Goal: Information Seeking & Learning: Learn about a topic

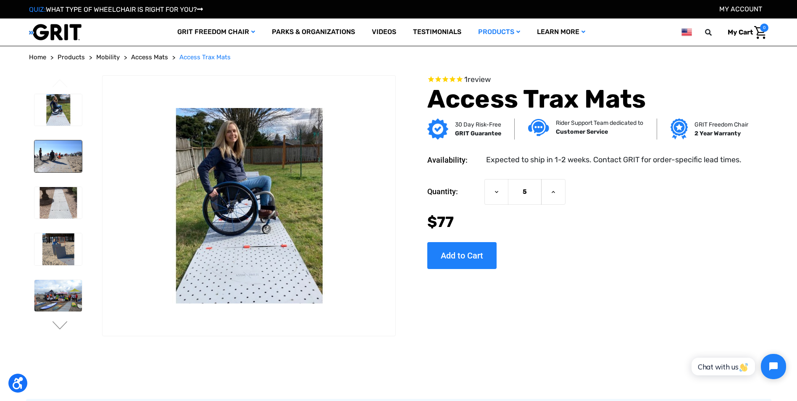
click at [46, 166] on img at bounding box center [57, 156] width 47 height 32
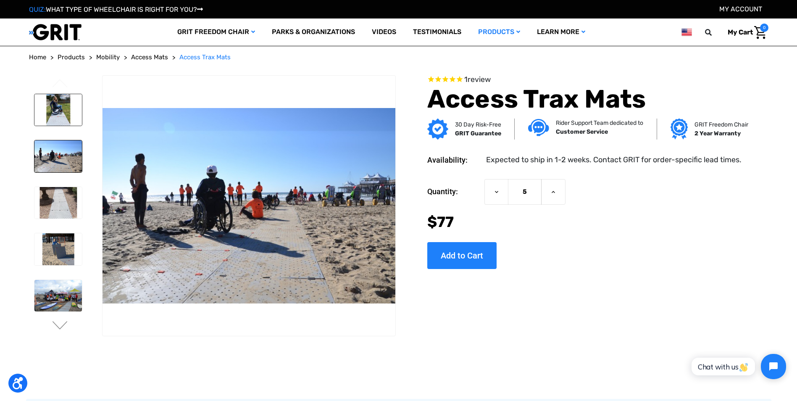
click at [50, 121] on img at bounding box center [57, 110] width 47 height 32
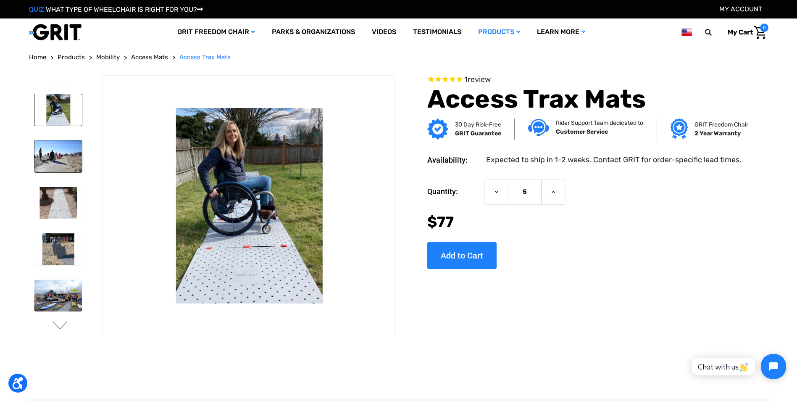
click at [45, 153] on img at bounding box center [57, 156] width 47 height 32
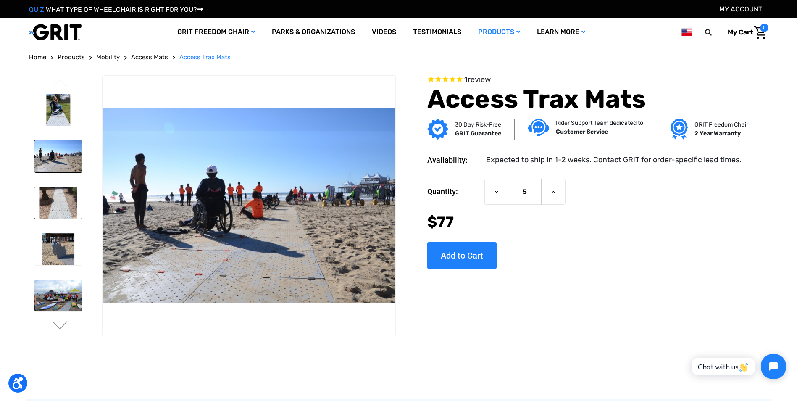
click at [55, 217] on img at bounding box center [57, 203] width 47 height 32
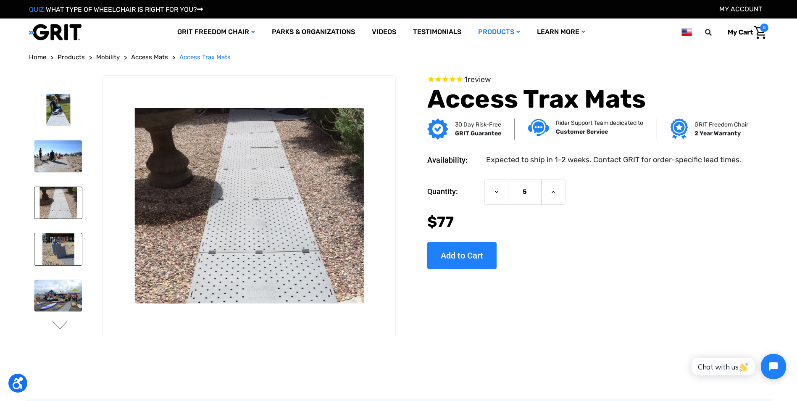
click at [56, 248] on img at bounding box center [57, 249] width 47 height 32
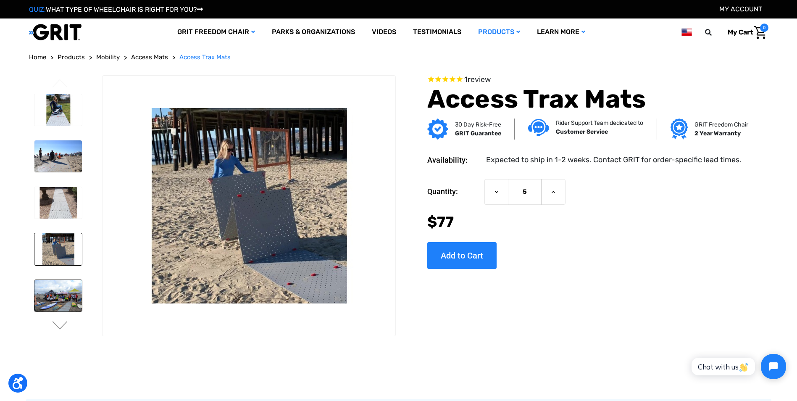
click at [64, 308] on img at bounding box center [57, 296] width 47 height 32
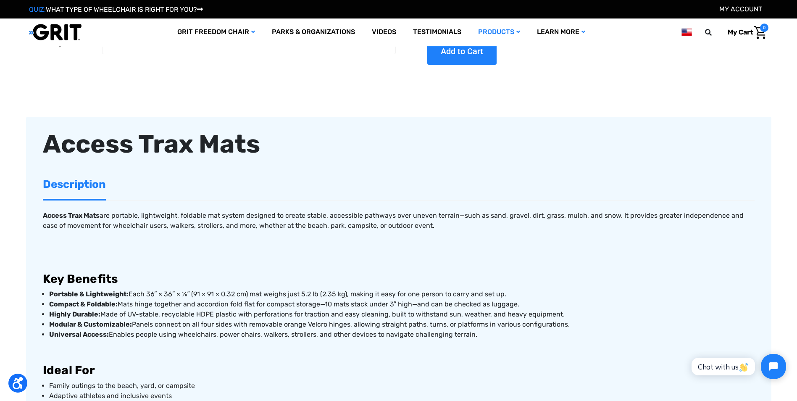
scroll to position [252, 0]
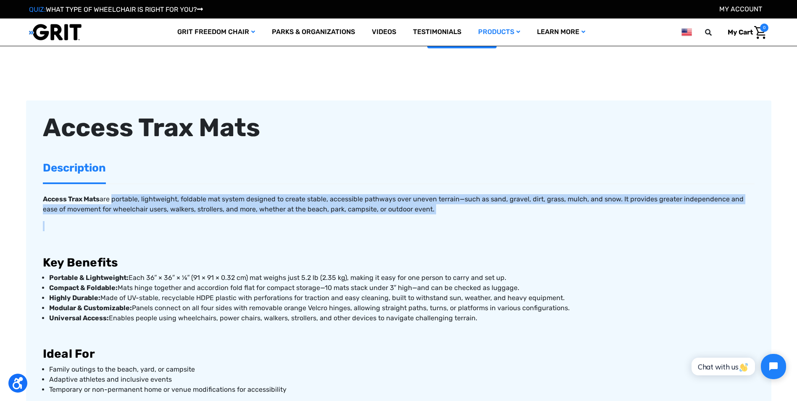
drag, startPoint x: 116, startPoint y: 203, endPoint x: 156, endPoint y: 241, distance: 55.0
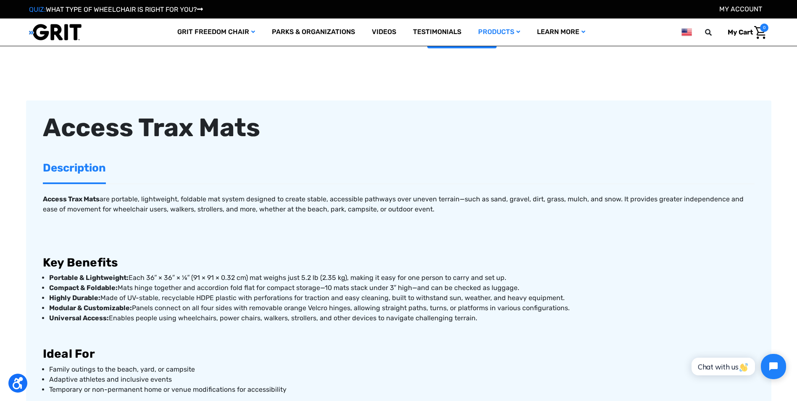
drag, startPoint x: 156, startPoint y: 241, endPoint x: 174, endPoint y: 264, distance: 28.7
click at [174, 264] on h3 "Key Benefits" at bounding box center [399, 262] width 712 height 14
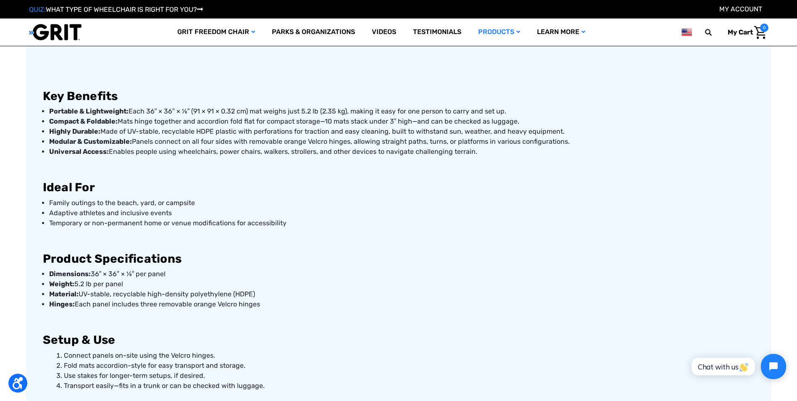
scroll to position [420, 0]
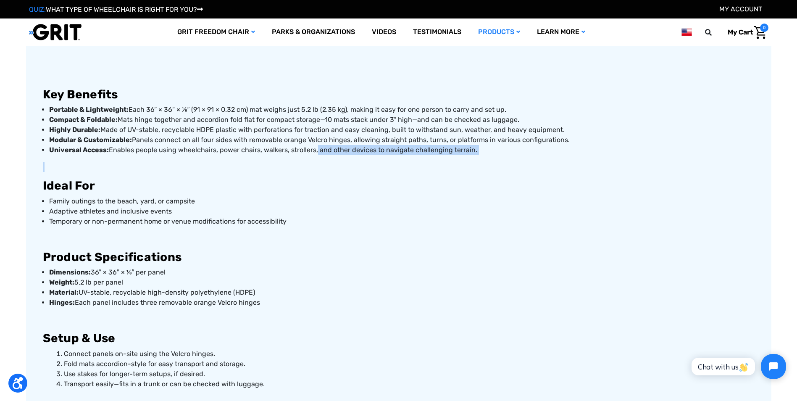
drag, startPoint x: 313, startPoint y: 148, endPoint x: 443, endPoint y: 158, distance: 130.2
click at [443, 158] on div "Access Trax Mats are portable, lightweight, foldable mat system designed to cre…" at bounding box center [399, 243] width 712 height 455
drag, startPoint x: 443, startPoint y: 158, endPoint x: 450, endPoint y: 160, distance: 7.6
click at [450, 160] on div "Access Trax Mats are portable, lightweight, foldable mat system designed to cre…" at bounding box center [399, 243] width 712 height 455
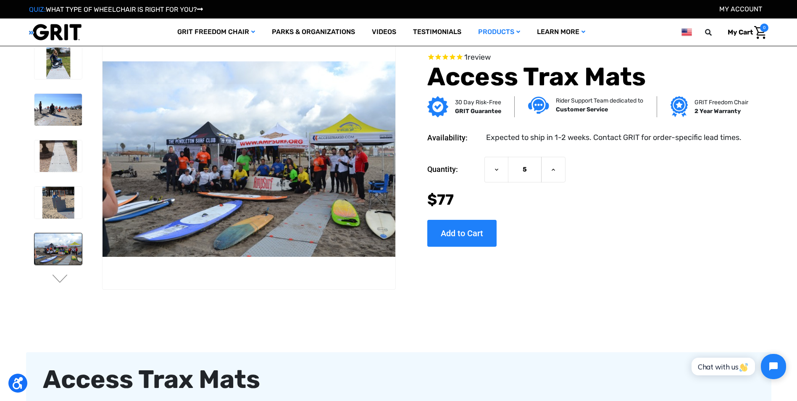
scroll to position [0, 0]
